Goal: Task Accomplishment & Management: Use online tool/utility

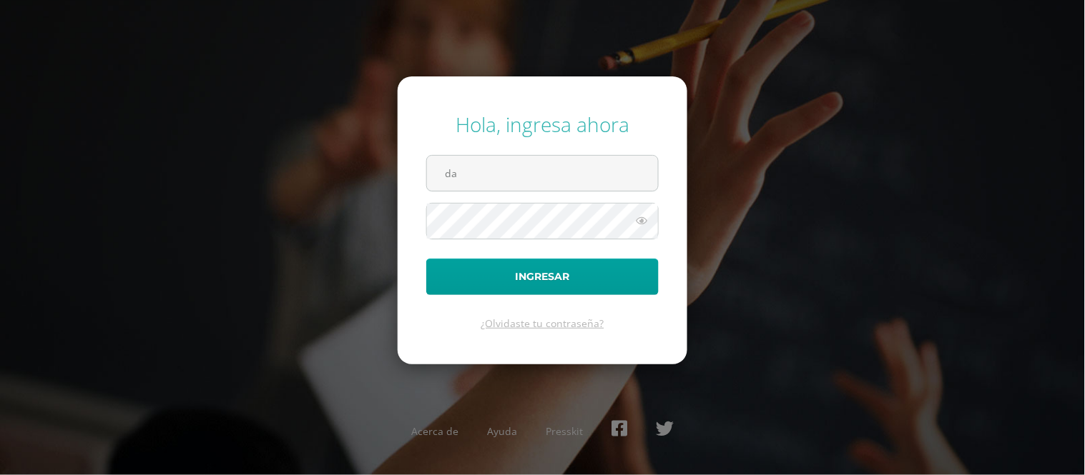
type input "[EMAIL_ADDRESS][DOMAIN_NAME]"
click at [426, 259] on button "Ingresar" at bounding box center [542, 277] width 232 height 36
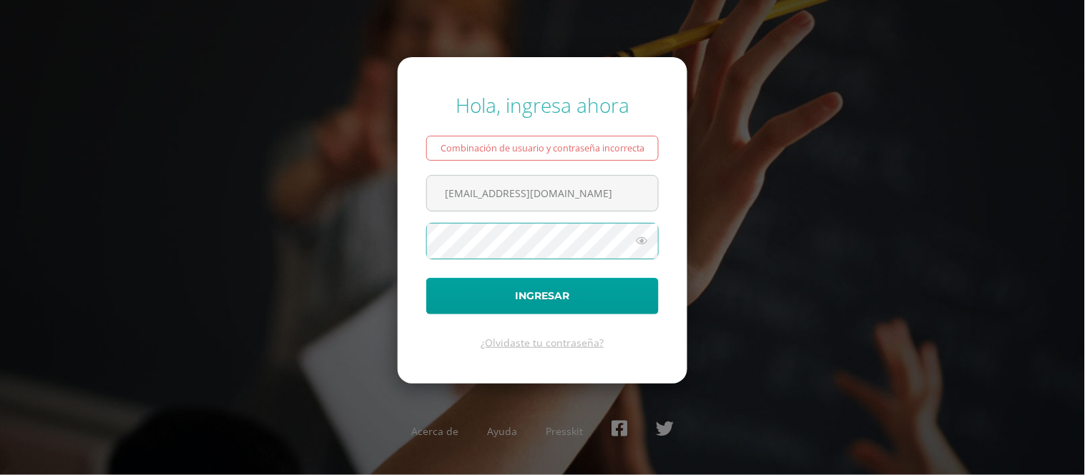
click at [426, 278] on button "Ingresar" at bounding box center [542, 296] width 232 height 36
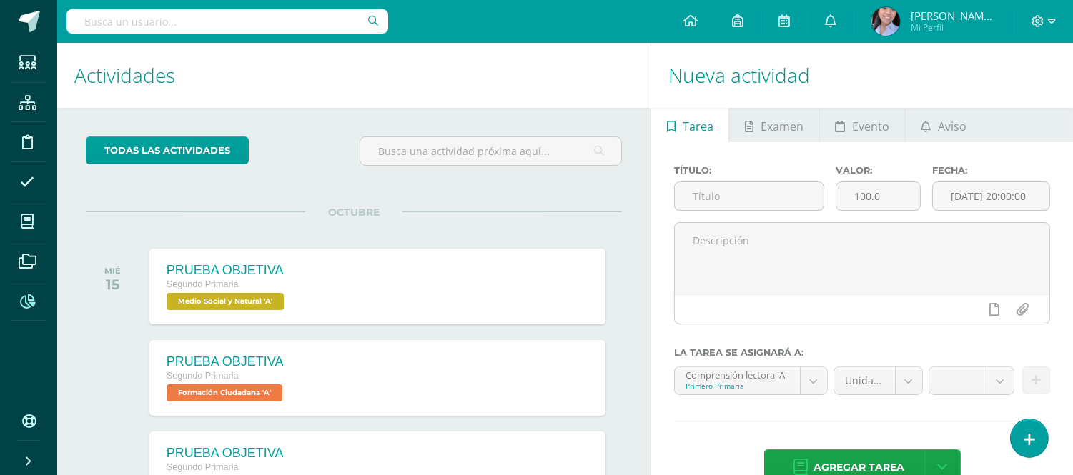
click at [18, 291] on span at bounding box center [27, 301] width 32 height 32
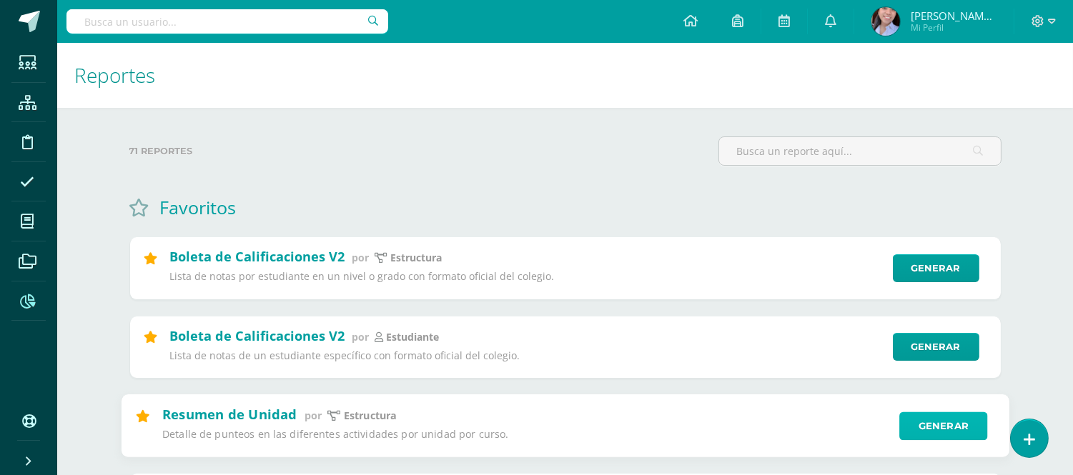
click at [913, 430] on link "Generar" at bounding box center [943, 426] width 88 height 29
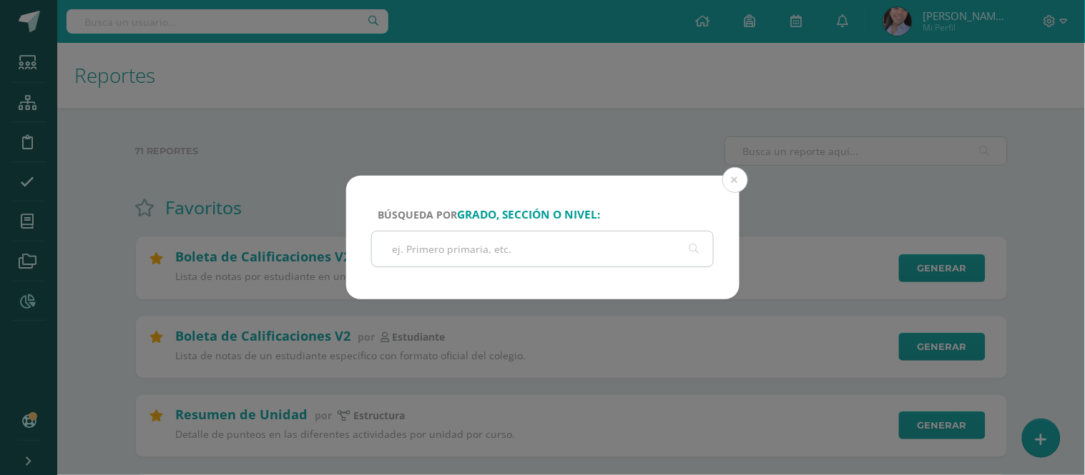
click at [513, 256] on input "text" at bounding box center [543, 249] width 342 height 35
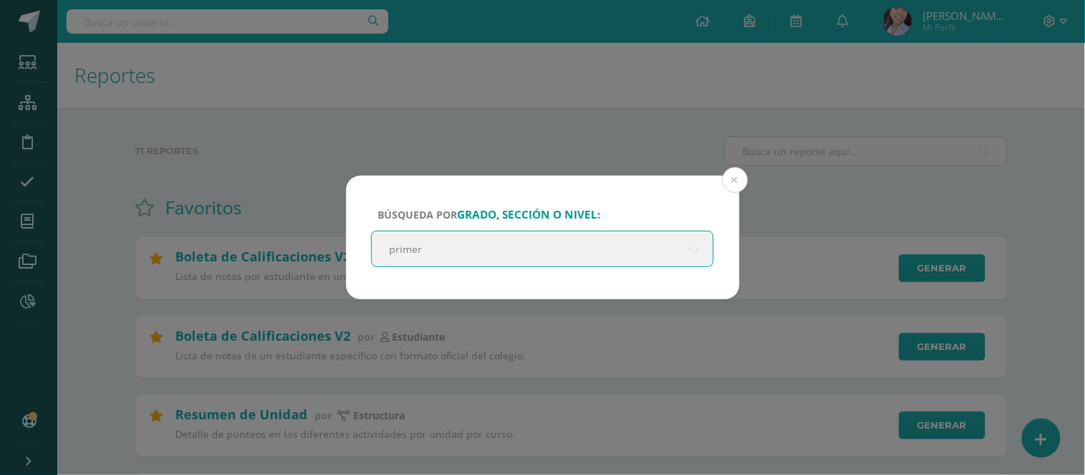
type input "primero"
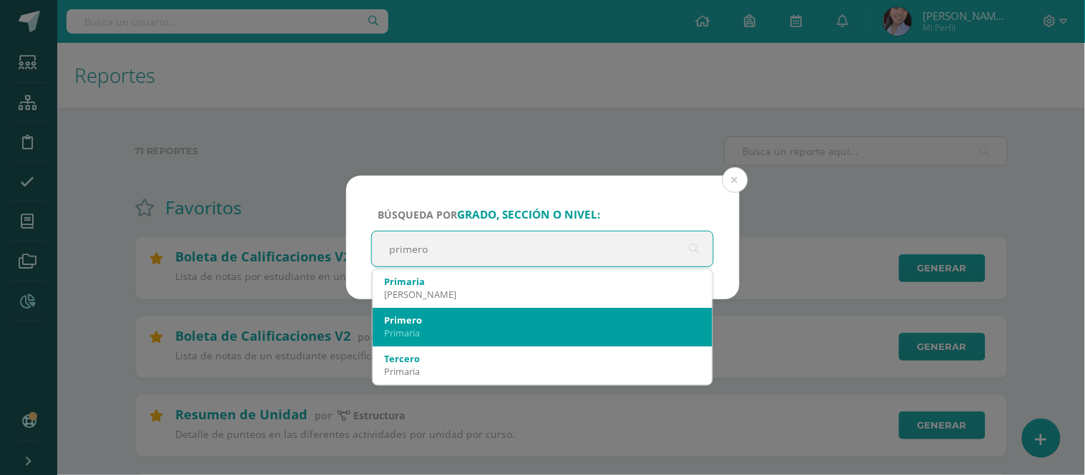
click at [438, 325] on div "Primero" at bounding box center [542, 320] width 317 height 13
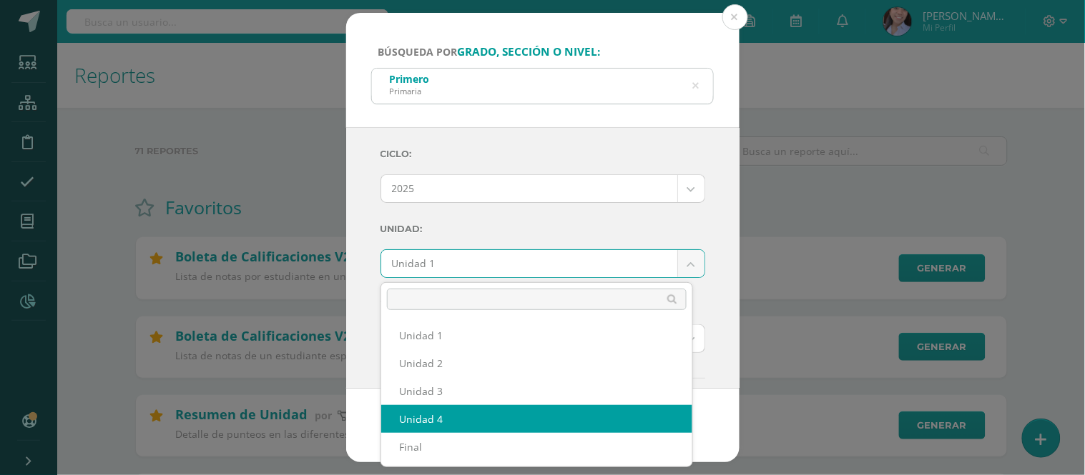
select select "Unidad 4"
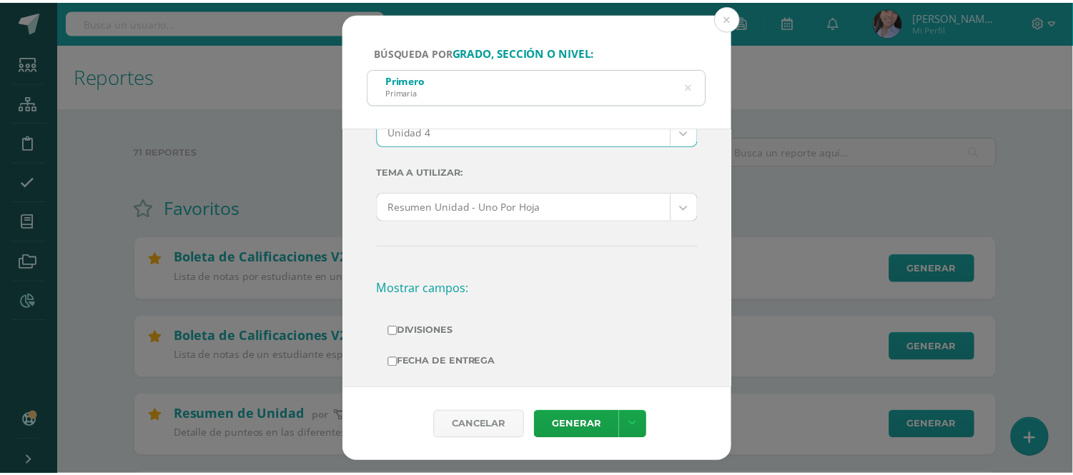
scroll to position [238, 0]
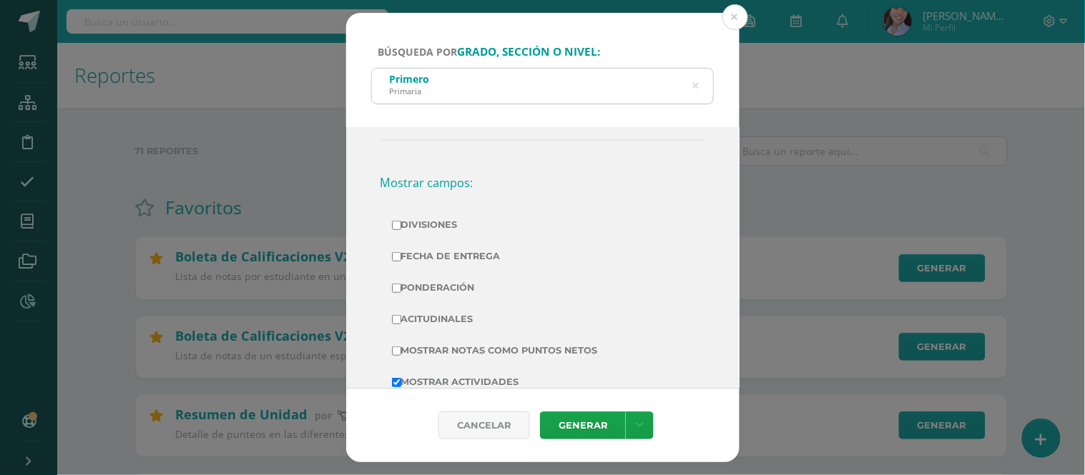
click at [413, 225] on label "Divisiones" at bounding box center [543, 225] width 302 height 20
click at [401, 225] on input "Divisiones" at bounding box center [396, 225] width 9 height 9
checkbox input "true"
click at [413, 286] on label "Ponderación" at bounding box center [543, 288] width 302 height 20
click at [401, 286] on input "Ponderación" at bounding box center [396, 288] width 9 height 9
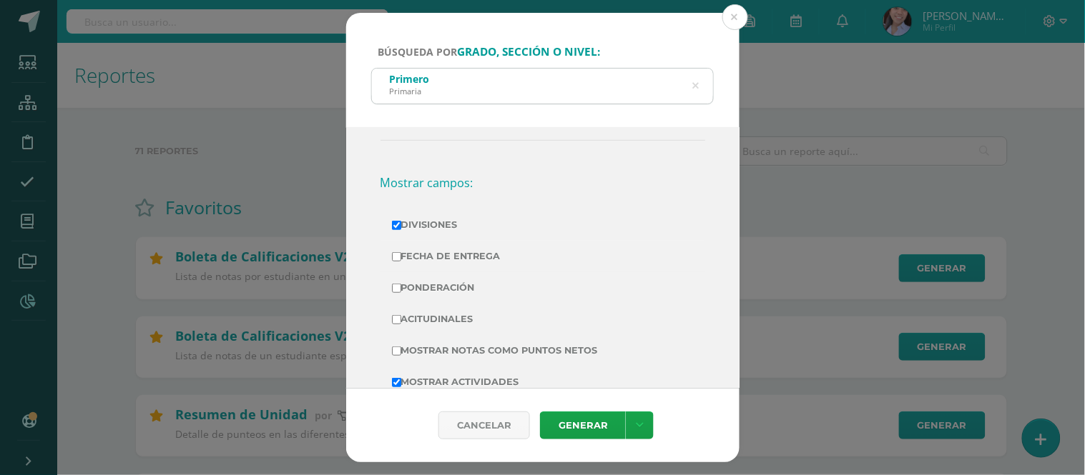
checkbox input "true"
click at [418, 344] on label "Mostrar Notas Como Puntos Netos" at bounding box center [543, 351] width 302 height 20
click at [401, 347] on input "Mostrar Notas Como Puntos Netos" at bounding box center [396, 351] width 9 height 9
checkbox input "true"
click at [598, 420] on link "Generar" at bounding box center [583, 426] width 86 height 28
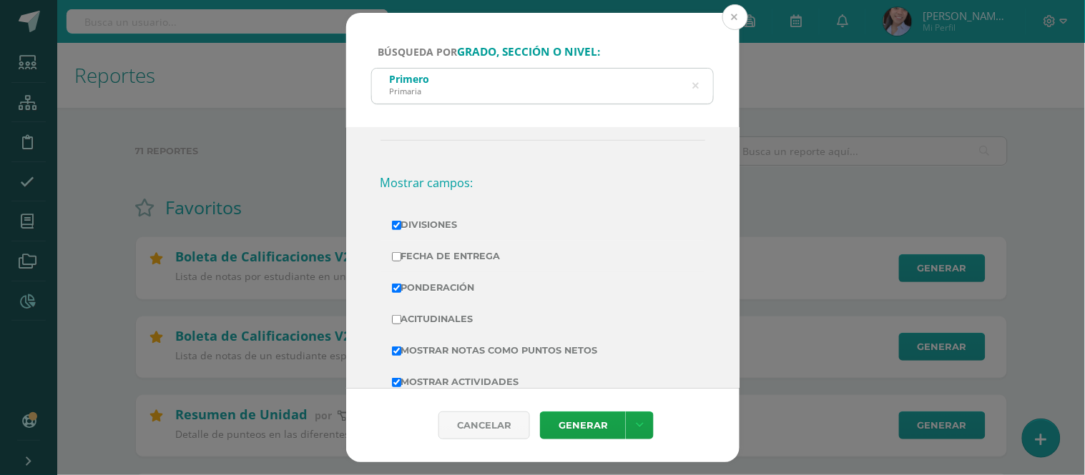
click at [734, 17] on button at bounding box center [735, 17] width 26 height 26
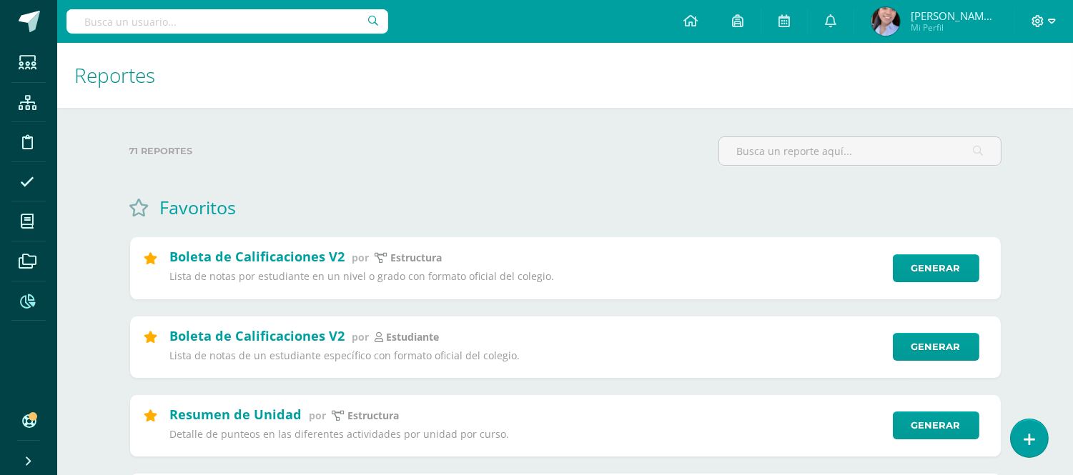
click at [1046, 19] on span at bounding box center [1044, 22] width 24 height 16
click at [990, 94] on span "Cerrar sesión" at bounding box center [1007, 97] width 64 height 14
